Goal: Transaction & Acquisition: Purchase product/service

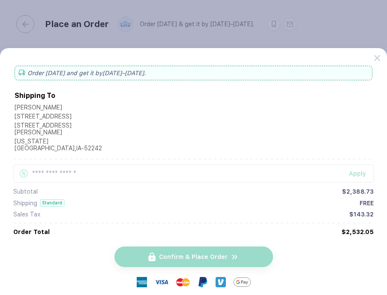
scroll to position [85, 0]
click at [381, 57] on div at bounding box center [381, 54] width 12 height 12
click at [376, 57] on icon at bounding box center [378, 58] width 6 height 6
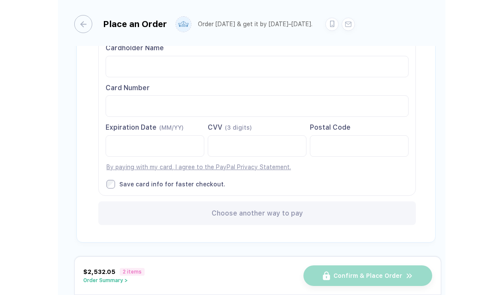
scroll to position [0, 0]
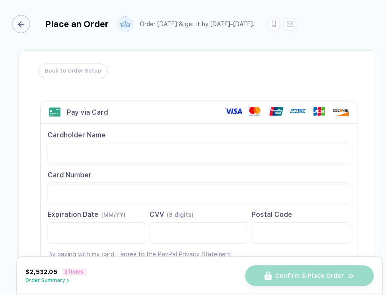
click at [20, 26] on icon "button" at bounding box center [21, 24] width 6 height 6
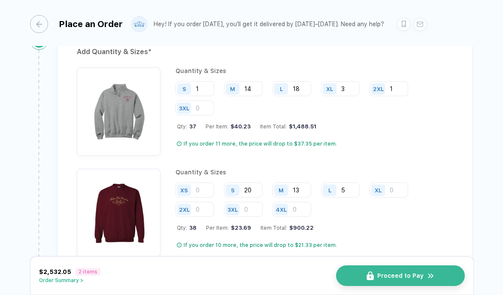
scroll to position [665, 0]
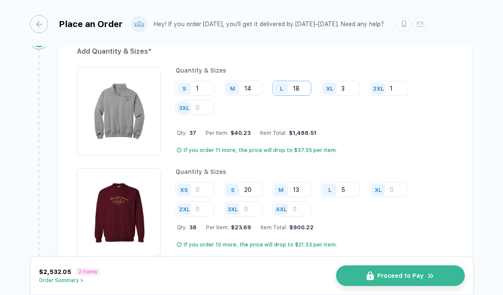
click at [302, 89] on input "18" at bounding box center [291, 88] width 39 height 15
click at [253, 87] on input "14" at bounding box center [243, 88] width 39 height 15
type input "15"
click at [304, 87] on input "18" at bounding box center [291, 88] width 39 height 15
type input "1"
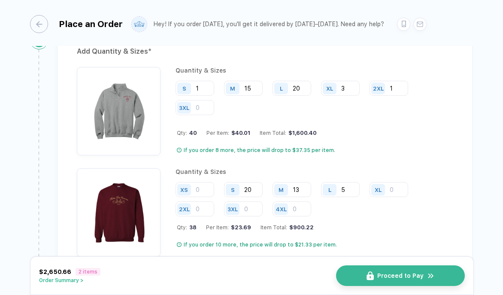
type input "20"
click at [387, 124] on div "Quantity & Sizes S 1 M 15 L 20 XL 3 2XL 1 3XL Qty: 40 Per Item: $40.01 Item Tot…" at bounding box center [314, 111] width 278 height 88
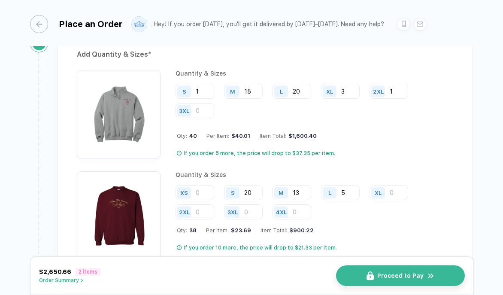
scroll to position [661, 0]
